Goal: Information Seeking & Learning: Learn about a topic

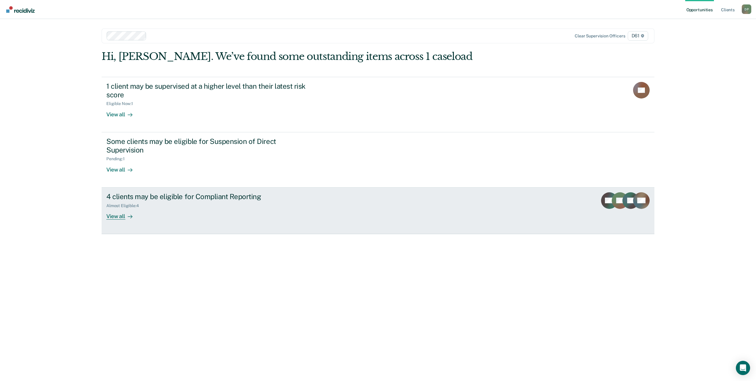
click at [117, 208] on div "View all" at bounding box center [122, 214] width 33 height 12
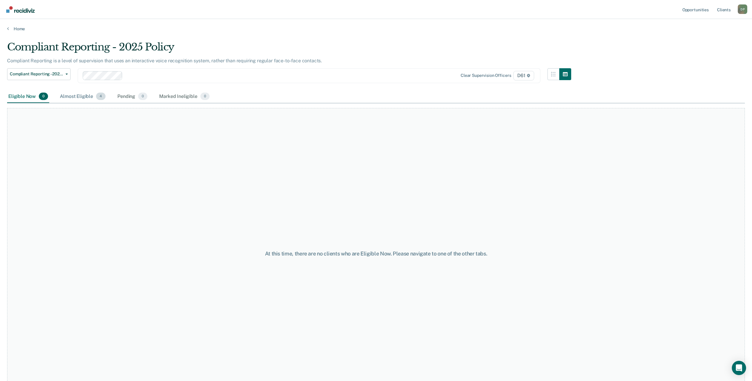
click at [80, 97] on div "Almost Eligible 4" at bounding box center [83, 96] width 48 height 13
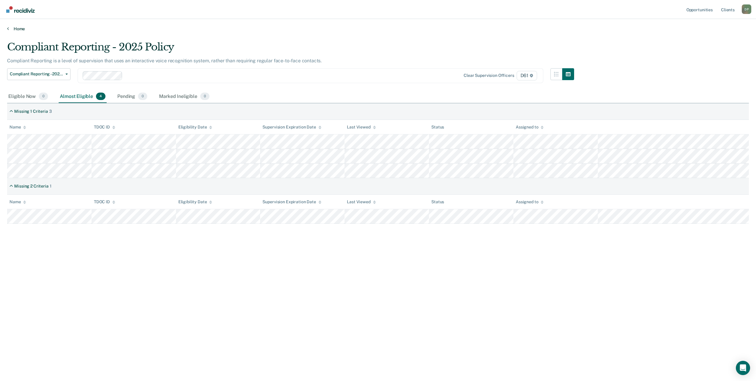
click at [20, 29] on link "Home" at bounding box center [378, 28] width 742 height 5
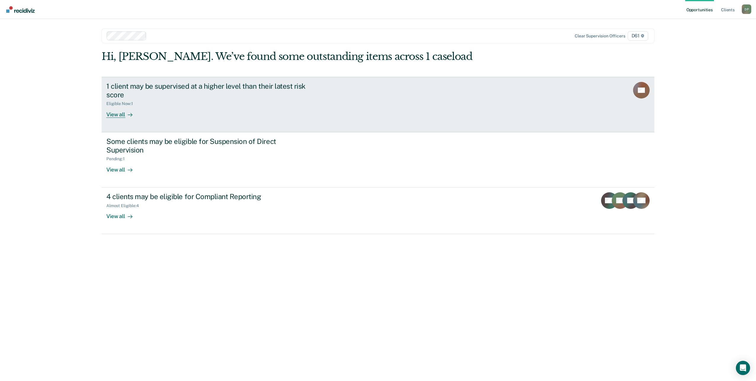
click at [294, 114] on div "1 client may be supervised at a higher level than their latest risk score Eligi…" at bounding box center [217, 100] width 222 height 36
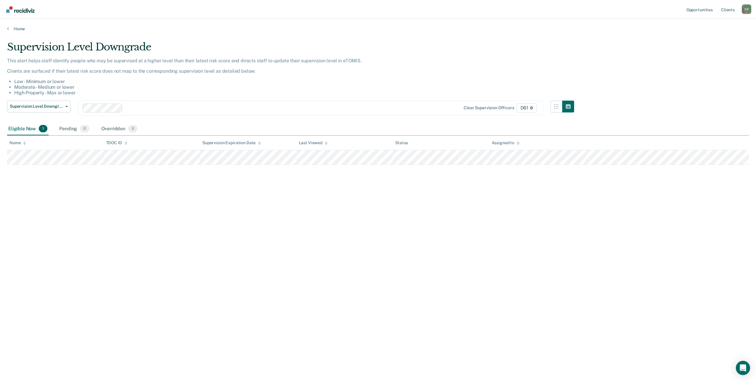
click at [654, 78] on div "Supervision Level Downgrade This alert helps staff identify people who may be s…" at bounding box center [378, 188] width 742 height 295
